Goal: Find specific page/section: Find specific page/section

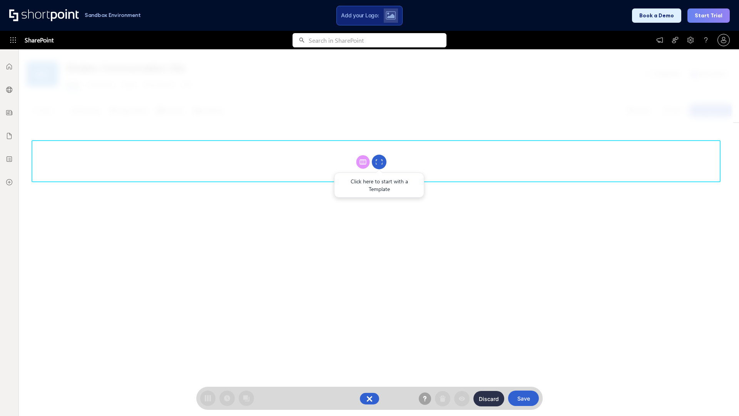
click at [379, 162] on circle at bounding box center [379, 162] width 15 height 15
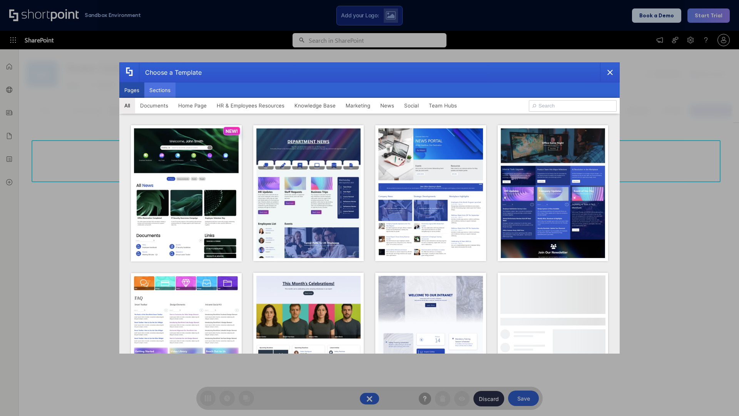
click at [160, 90] on button "Sections" at bounding box center [159, 89] width 31 height 15
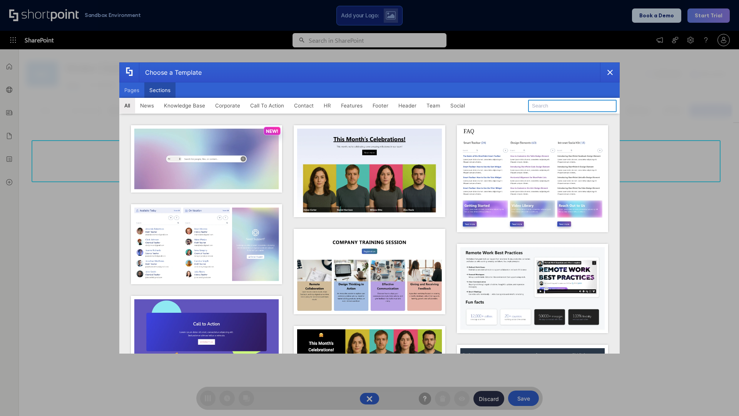
type input "Meet The Team 2"
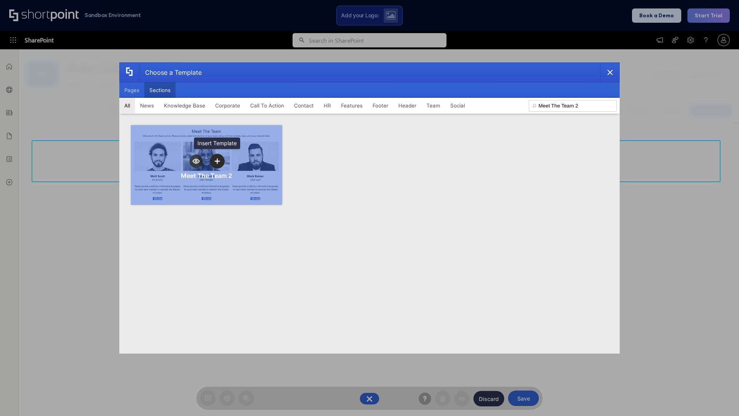
click at [217, 161] on icon "template selector" at bounding box center [216, 160] width 5 height 5
